Goal: Information Seeking & Learning: Learn about a topic

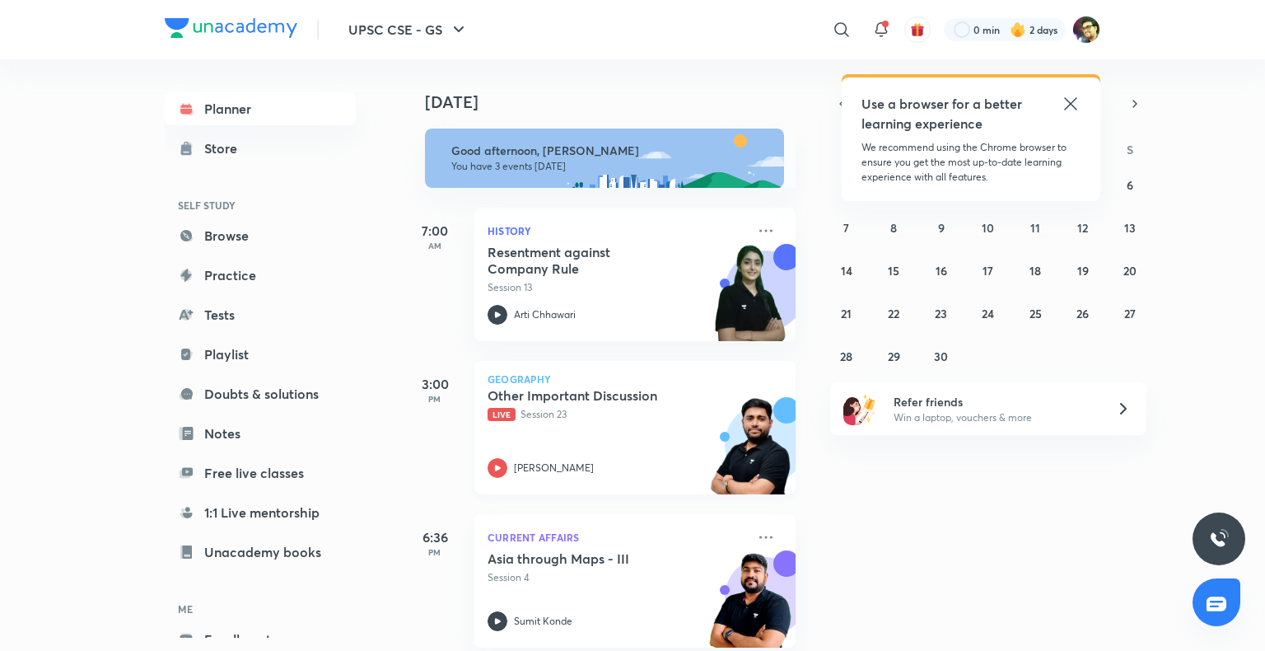
click at [555, 406] on div "Other Important Discussion Live Session 23" at bounding box center [616, 404] width 259 height 35
